Goal: Browse casually

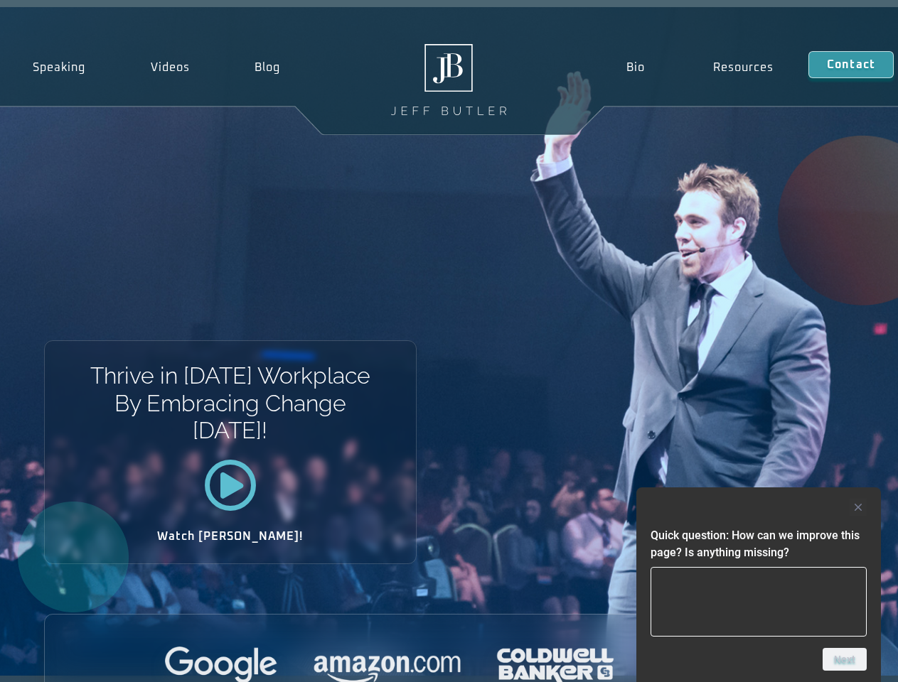
click at [448, 341] on div "Thrive in [DATE] Workplace By Embracing Change [DATE]! Watch [PERSON_NAME]!" at bounding box center [449, 341] width 898 height 669
click at [758, 507] on div at bounding box center [758, 507] width 216 height 17
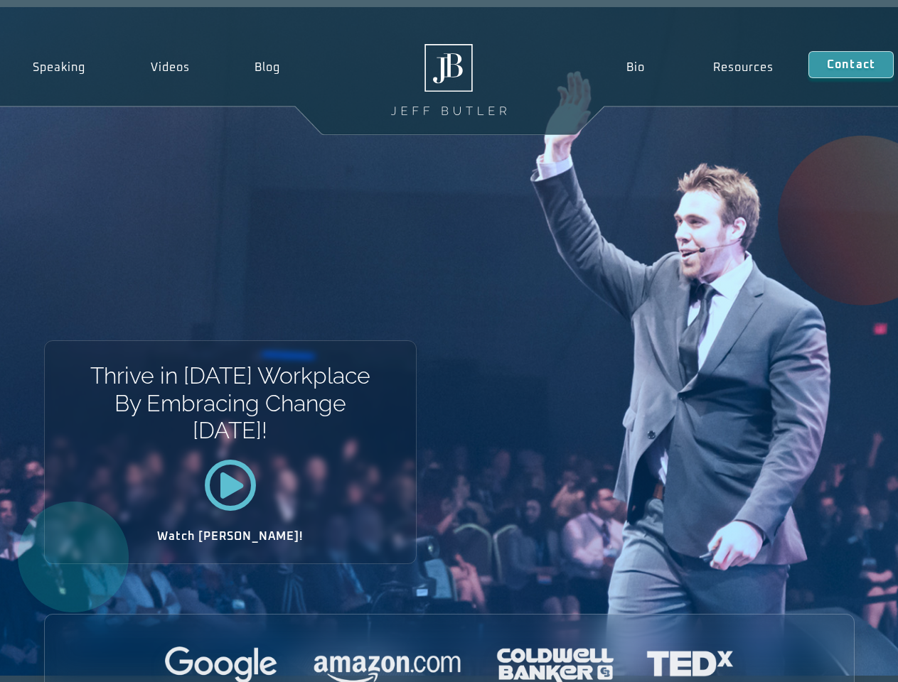
click at [844, 660] on div at bounding box center [449, 666] width 809 height 39
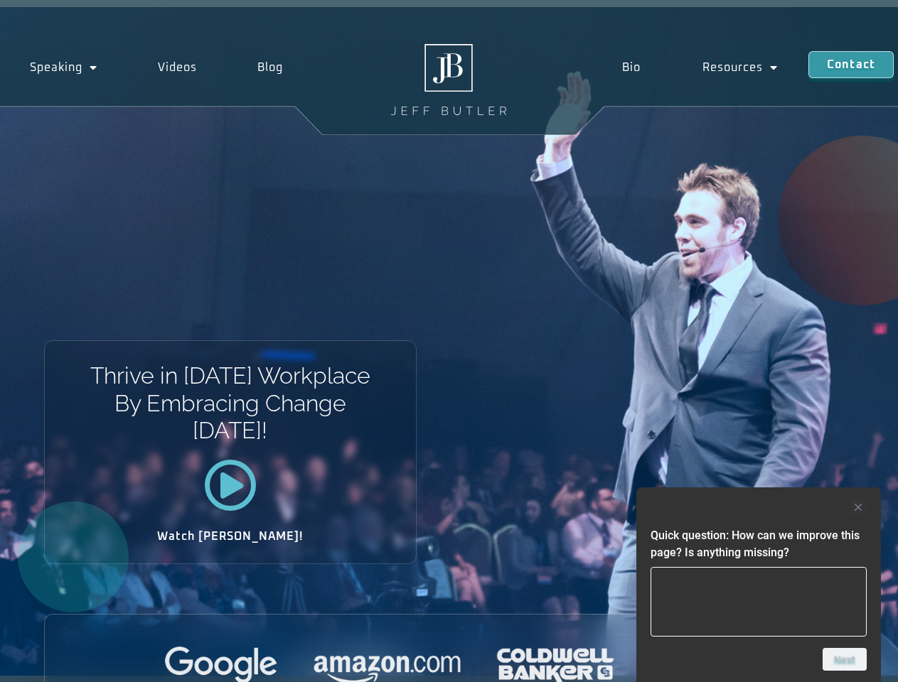
click at [448, 341] on div "Thrive in [DATE] Workplace By Embracing Change [DATE]! Watch [PERSON_NAME]!" at bounding box center [449, 341] width 898 height 669
click at [758, 507] on div at bounding box center [758, 507] width 216 height 17
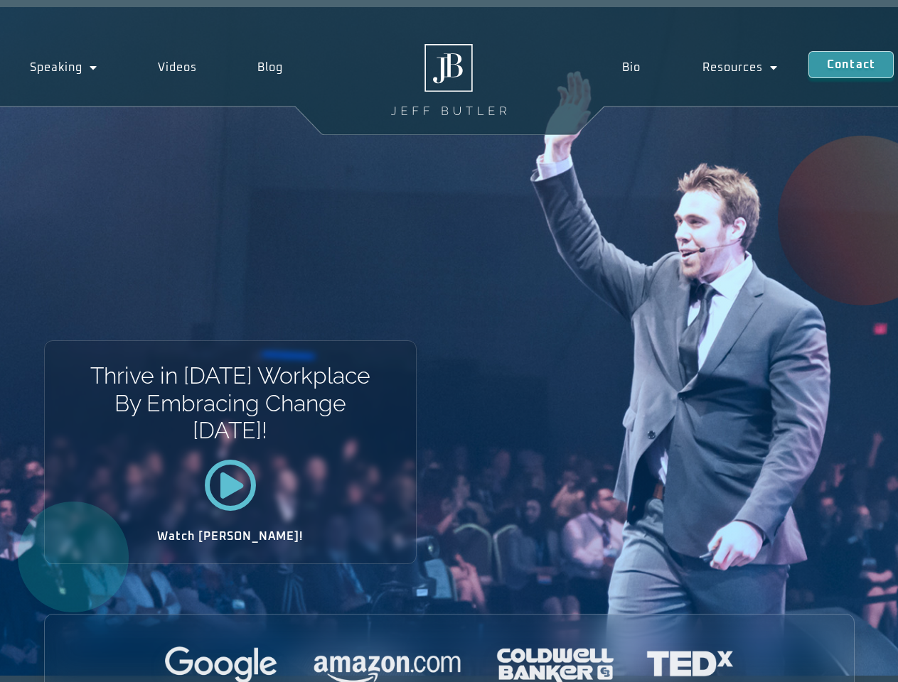
click at [844, 660] on div at bounding box center [449, 666] width 809 height 39
